Goal: Communication & Community: Answer question/provide support

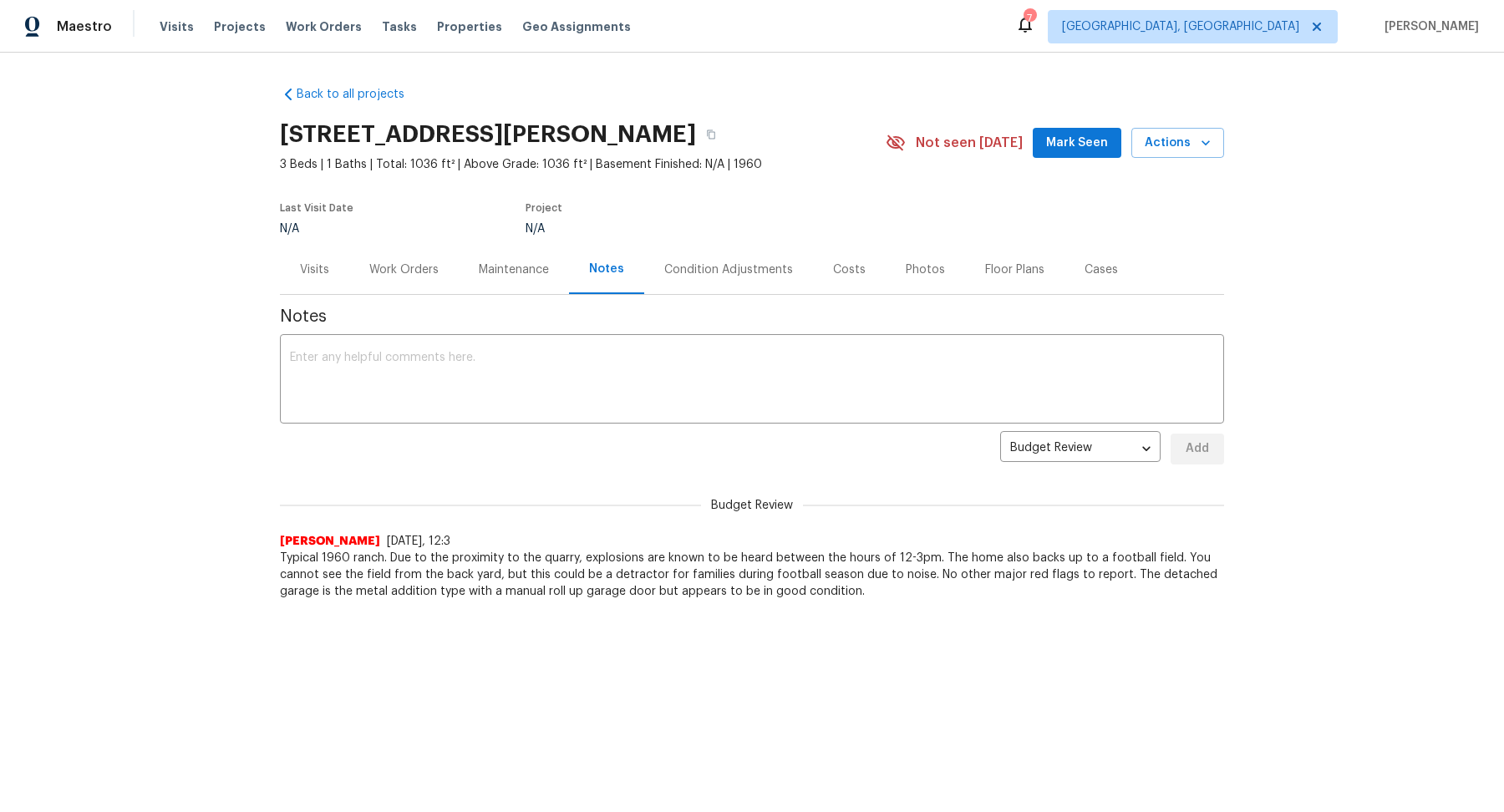
click at [1429, 243] on div "Back to all projects [STREET_ADDRESS][PERSON_NAME] 3 Beds | 1 Baths | Total: 10…" at bounding box center [752, 377] width 1504 height 648
click at [178, 19] on span "Visits" at bounding box center [177, 26] width 34 height 17
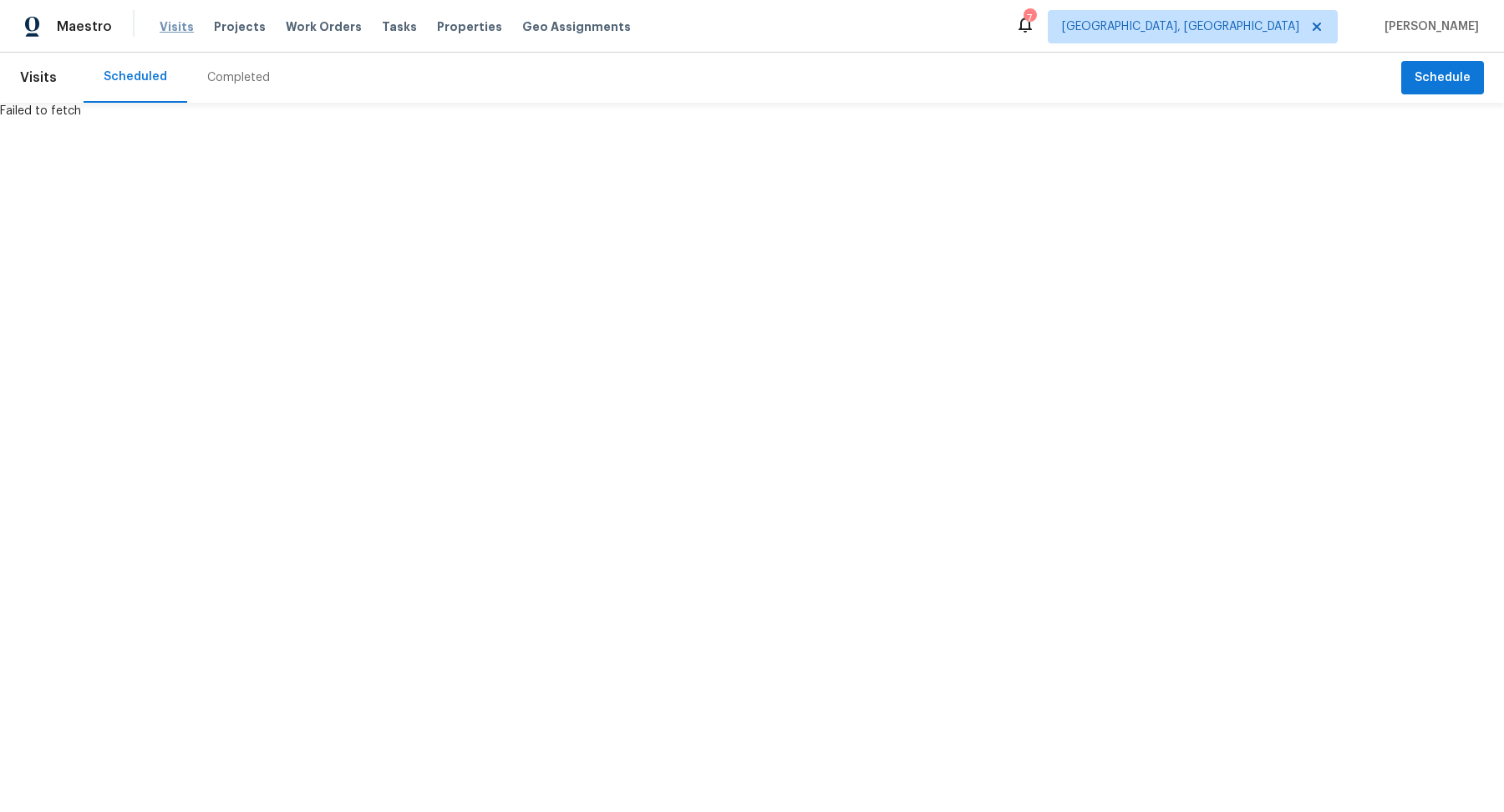
click at [169, 25] on span "Visits" at bounding box center [177, 26] width 34 height 17
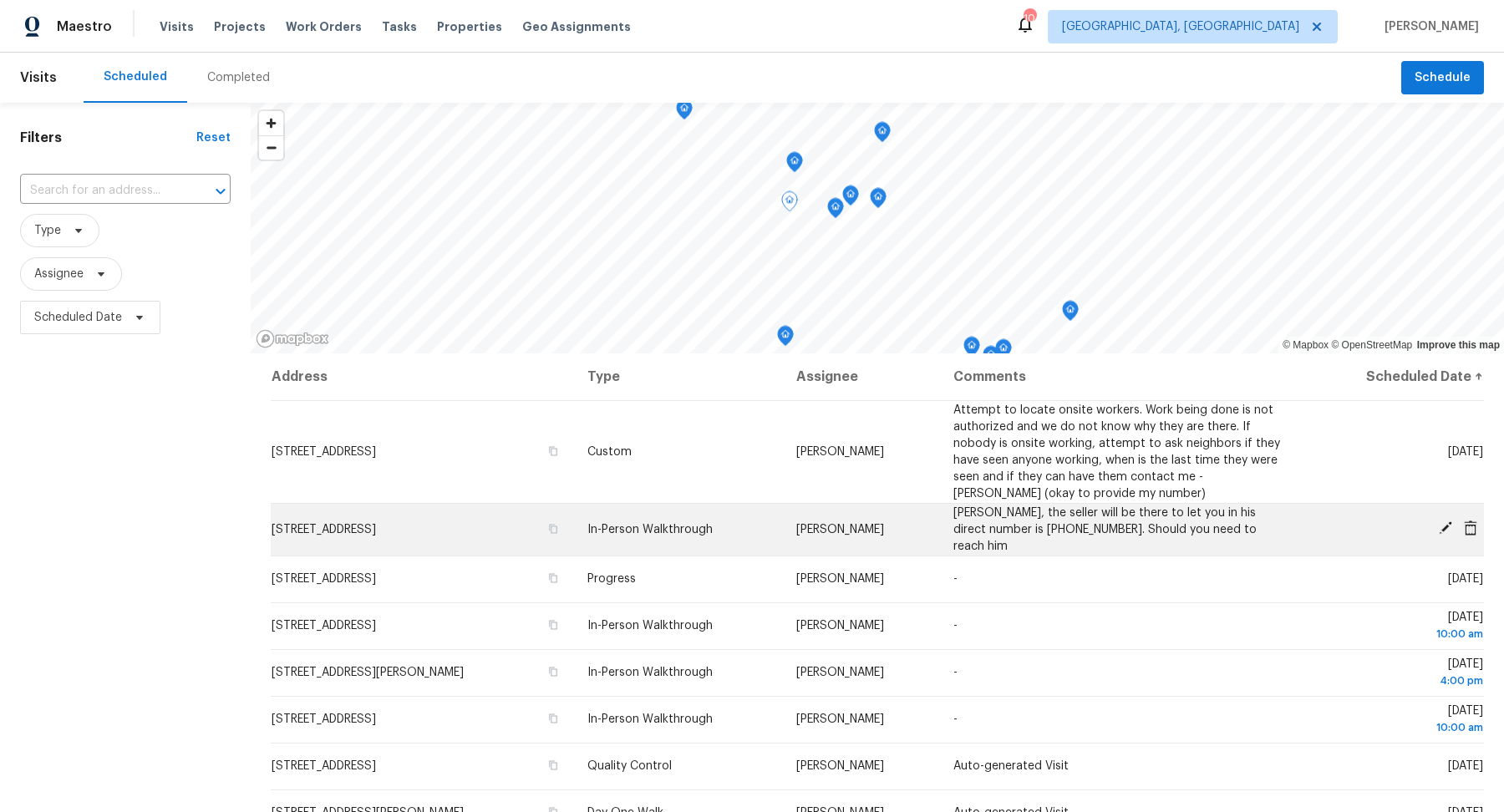
click at [407, 518] on td "[STREET_ADDRESS]" at bounding box center [421, 529] width 303 height 53
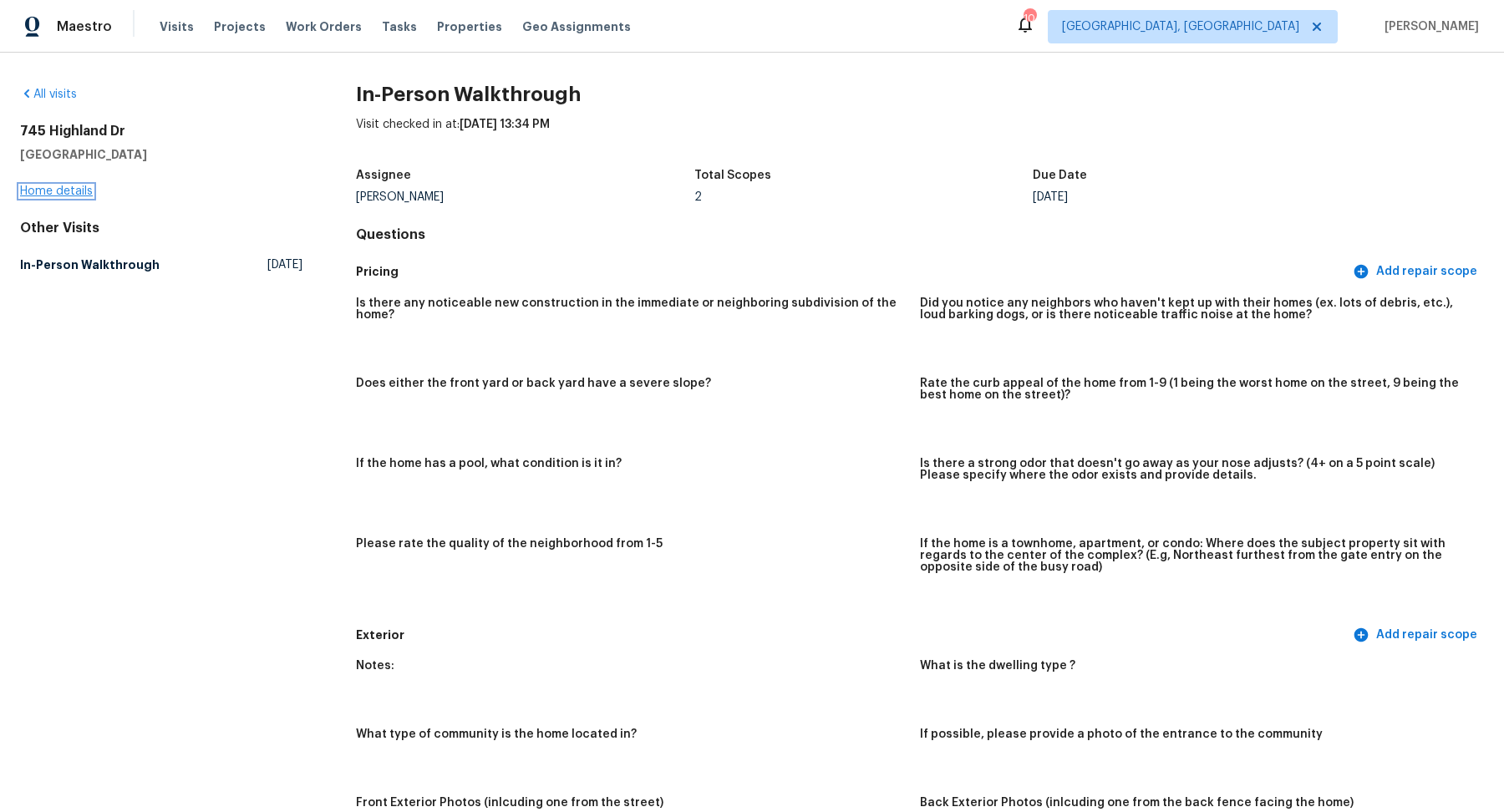
click at [67, 186] on link "Home details" at bounding box center [56, 192] width 73 height 12
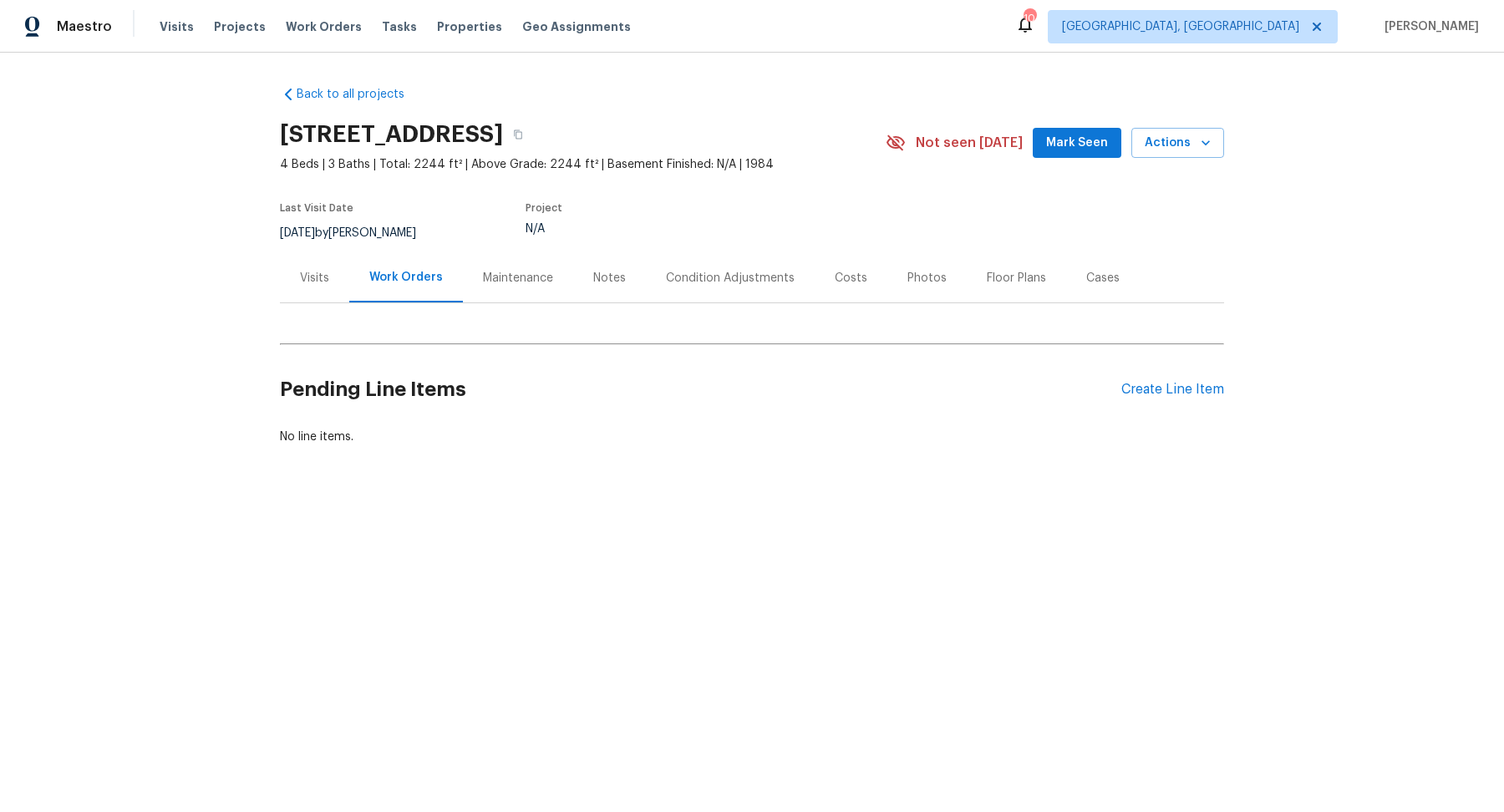
click at [608, 271] on div "Notes" at bounding box center [609, 278] width 33 height 17
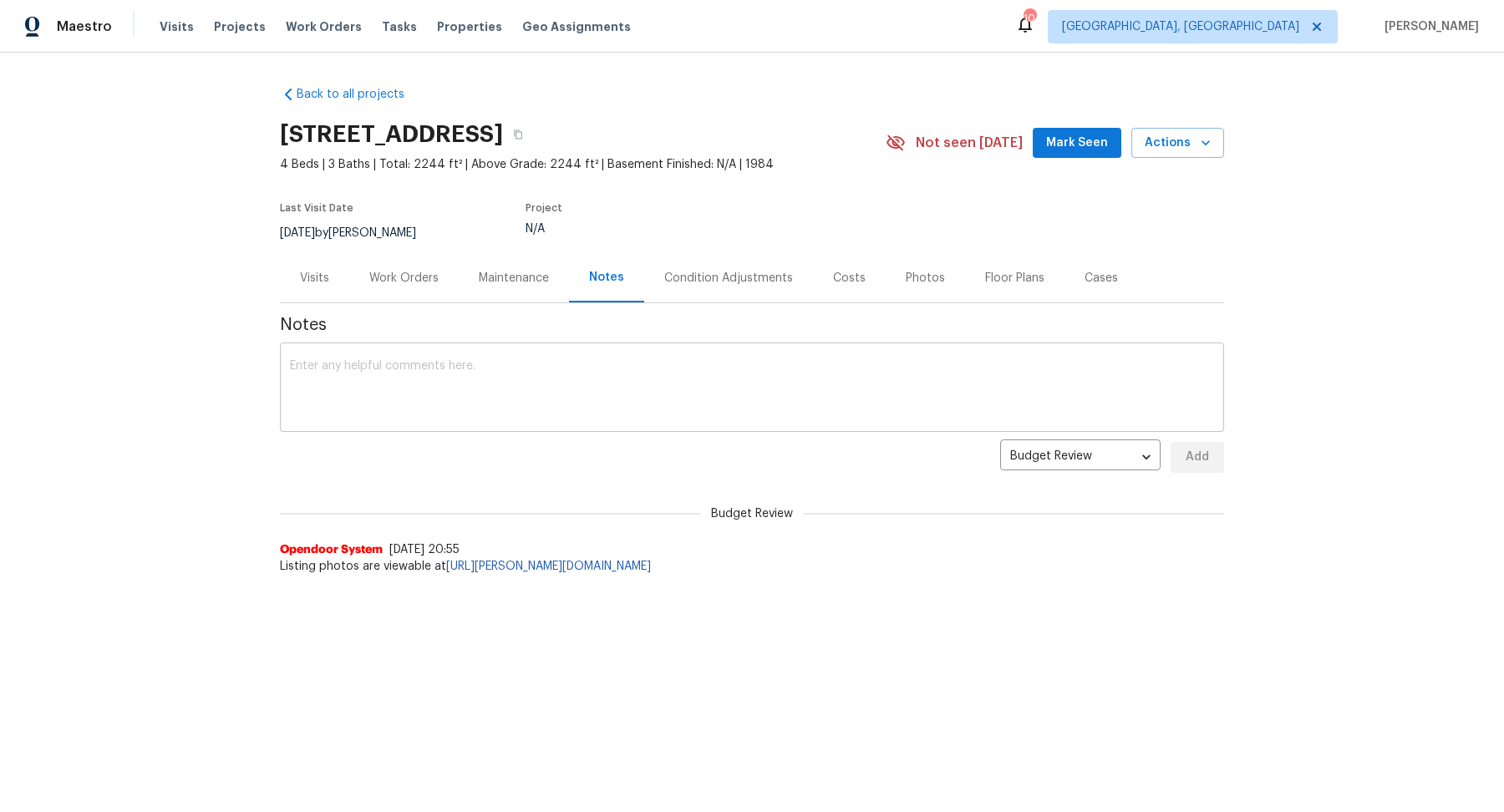
click at [538, 354] on div "x ​" at bounding box center [752, 390] width 944 height 85
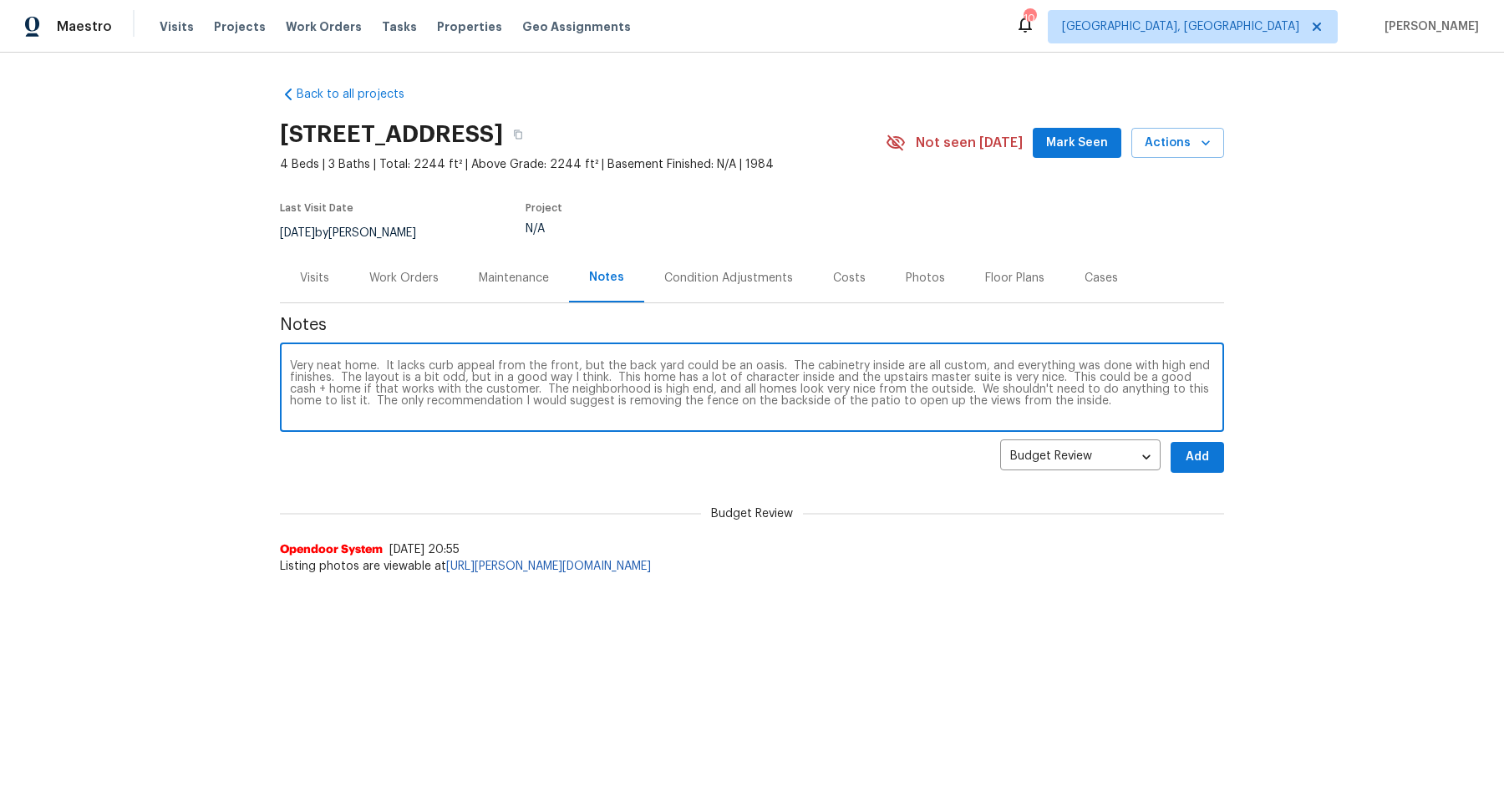
type textarea "Very neat home. It lacks curb appeal from the front, but the back yard could be…"
click at [1188, 459] on span "Add" at bounding box center [1197, 457] width 27 height 21
